Goal: Obtain resource: Download file/media

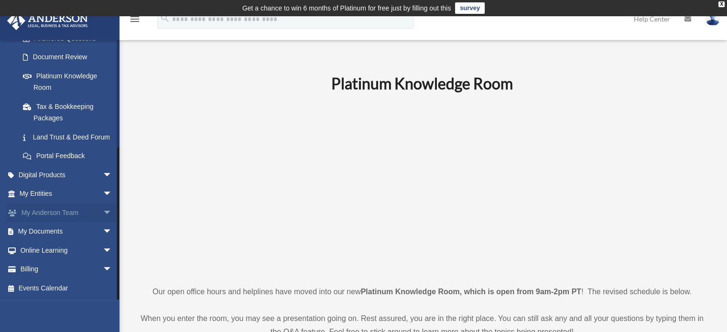
scroll to position [176, 0]
click at [103, 230] on span "arrow_drop_down" at bounding box center [112, 232] width 19 height 20
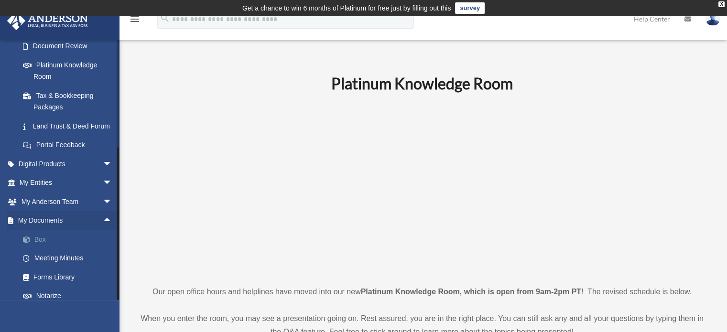
click at [41, 249] on link "Box" at bounding box center [69, 239] width 113 height 19
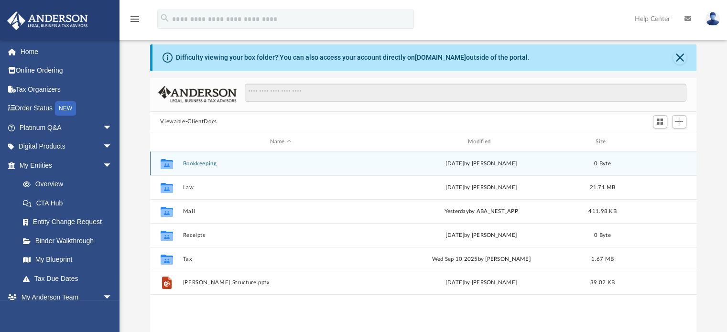
scroll to position [48, 0]
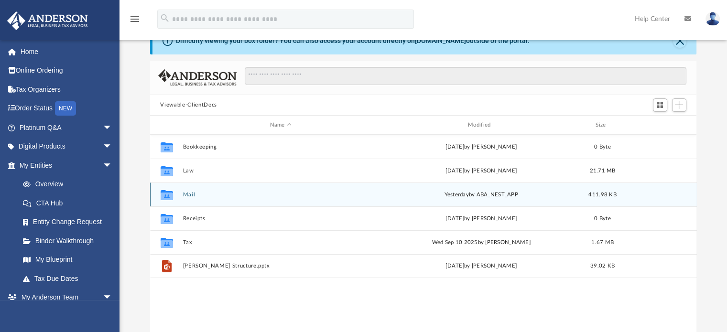
click at [186, 197] on button "Mail" at bounding box center [281, 195] width 196 height 6
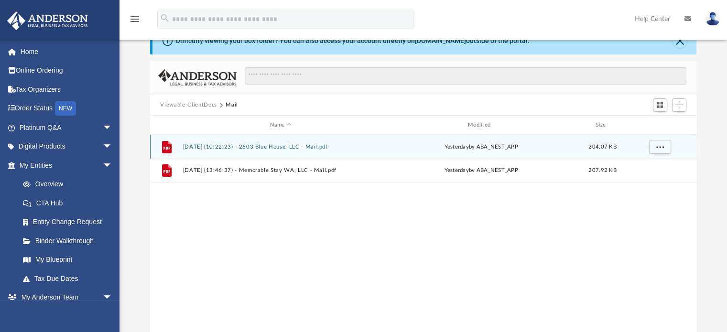
click at [260, 147] on button "2025.09.25 (10:22:23) - 2603 Blue House, LLC - Mail.pdf" at bounding box center [281, 147] width 196 height 6
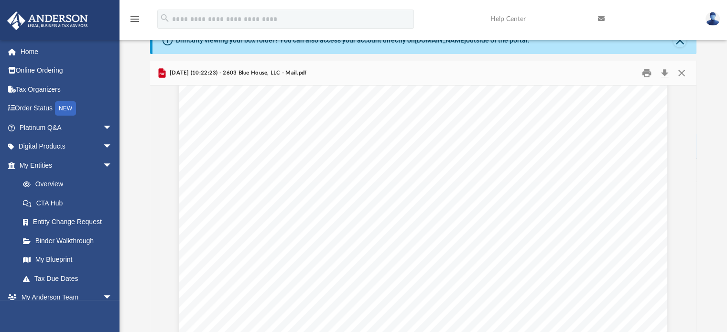
scroll to position [191, 0]
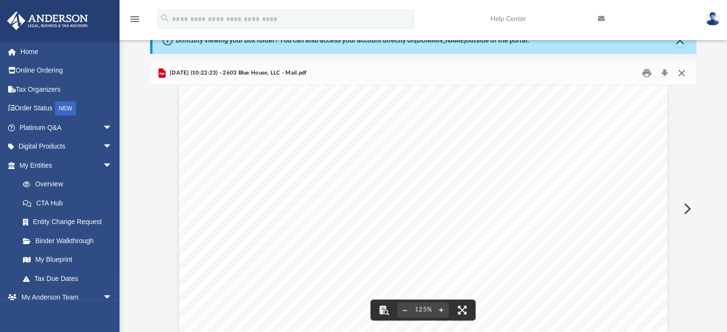
click at [684, 72] on button "Close" at bounding box center [681, 73] width 17 height 15
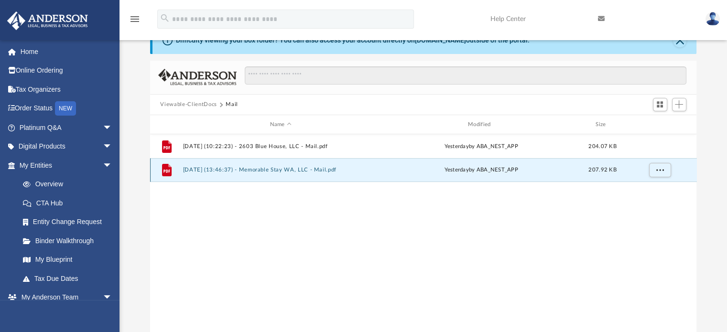
click at [275, 172] on button "2025.09.25 (13:46:37) - Memorable Stay WA, LLC - Mail.pdf" at bounding box center [281, 170] width 196 height 6
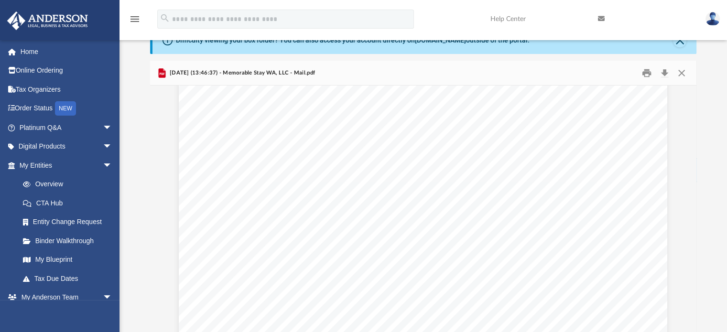
scroll to position [48, 0]
click at [683, 72] on button "Close" at bounding box center [681, 73] width 17 height 15
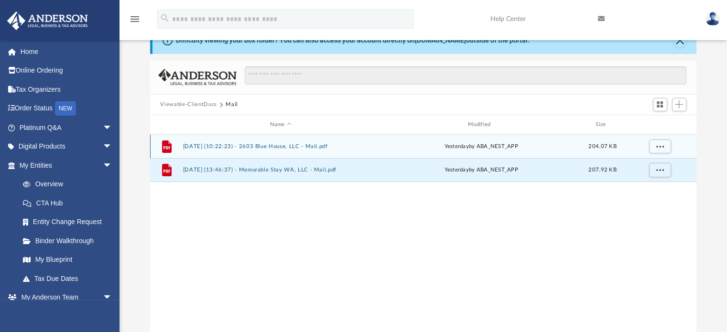
click at [315, 147] on button "2025.09.25 (10:22:23) - 2603 Blue House, LLC - Mail.pdf" at bounding box center [281, 146] width 196 height 6
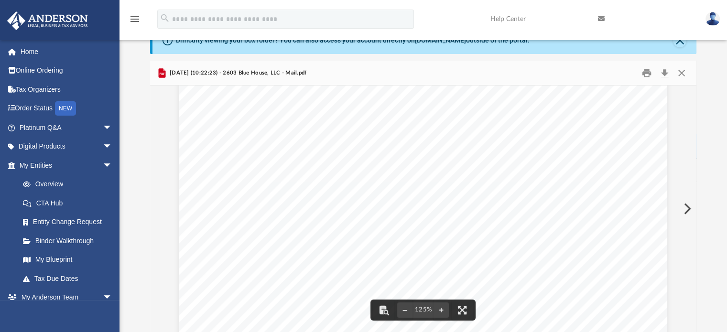
scroll to position [96, 0]
click at [683, 71] on button "Close" at bounding box center [681, 73] width 17 height 15
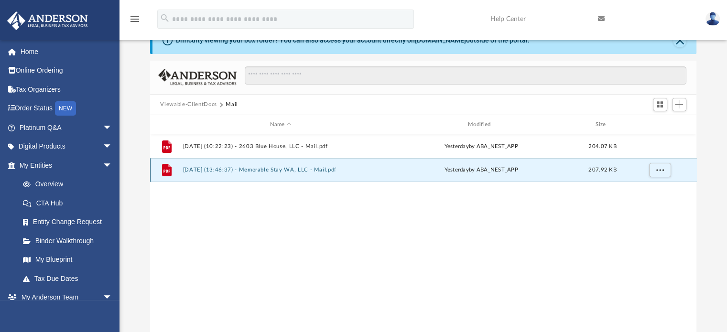
click at [329, 169] on button "2025.09.25 (13:46:37) - Memorable Stay WA, LLC - Mail.pdf" at bounding box center [281, 170] width 196 height 6
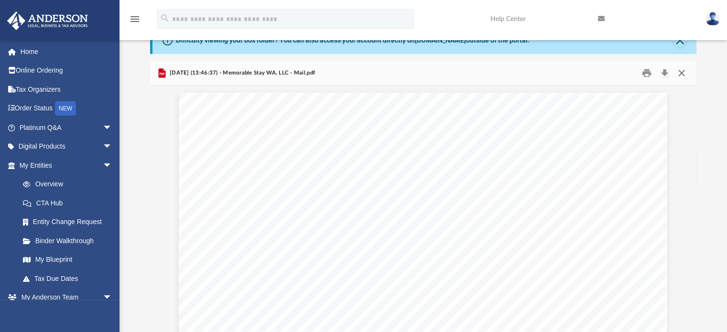
click at [683, 73] on button "Close" at bounding box center [681, 73] width 17 height 15
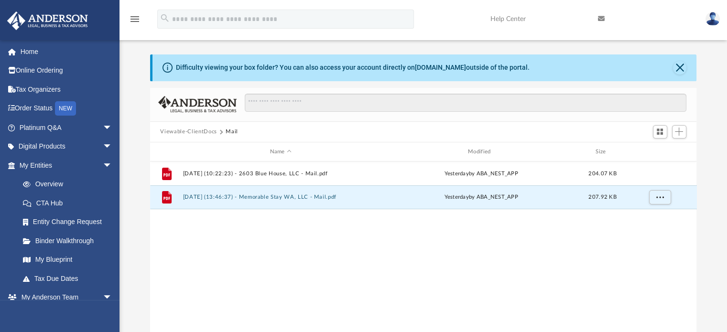
scroll to position [0, 0]
